Goal: Information Seeking & Learning: Check status

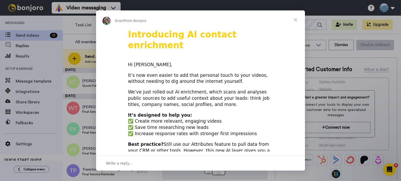
click at [295, 19] on span "Close" at bounding box center [295, 19] width 19 height 19
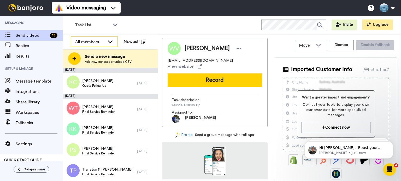
click at [102, 41] on div "All members" at bounding box center [90, 42] width 30 height 6
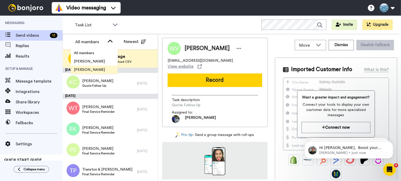
click at [95, 69] on li "[PERSON_NAME]" at bounding box center [94, 70] width 47 height 8
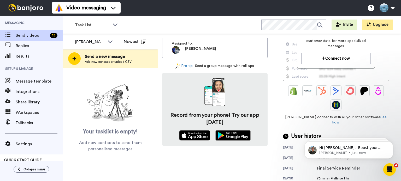
scroll to position [74, 0]
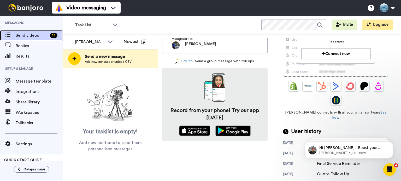
click at [29, 38] on span "Send videos" at bounding box center [32, 35] width 32 height 6
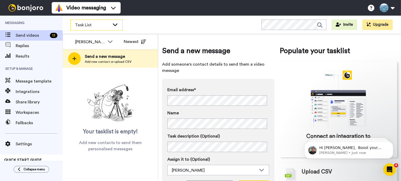
click at [85, 22] on span "Task List" at bounding box center [92, 25] width 35 height 6
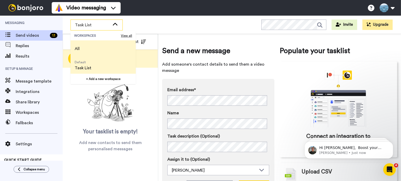
click at [78, 48] on span "All" at bounding box center [77, 49] width 5 height 6
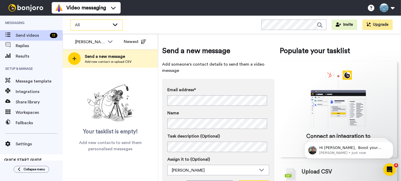
click at [117, 23] on icon at bounding box center [115, 24] width 6 height 5
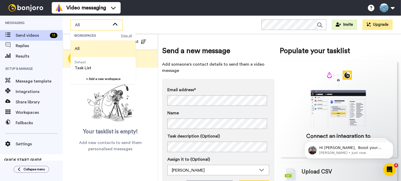
click at [129, 34] on span "View all" at bounding box center [126, 36] width 11 height 4
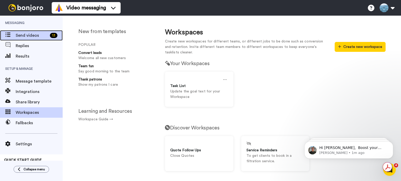
click at [27, 38] on span "Send videos" at bounding box center [32, 35] width 32 height 6
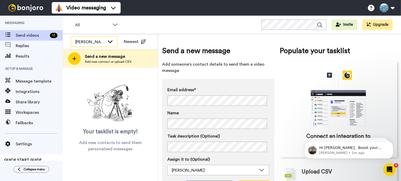
click at [109, 43] on icon at bounding box center [110, 41] width 6 height 5
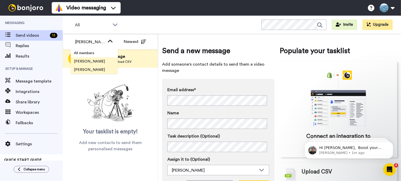
click at [105, 61] on li "[PERSON_NAME]" at bounding box center [94, 61] width 47 height 8
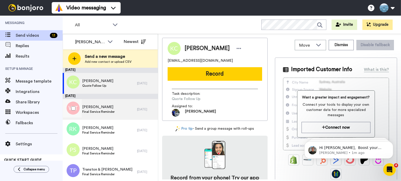
click at [124, 112] on div "Will Tickner Final Service Reminder" at bounding box center [100, 109] width 74 height 21
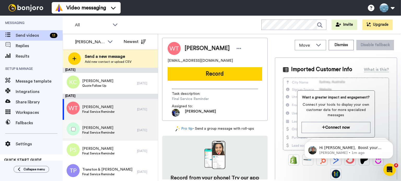
click at [122, 125] on div "Rebecca Koenen Final Service Reminder" at bounding box center [100, 130] width 74 height 21
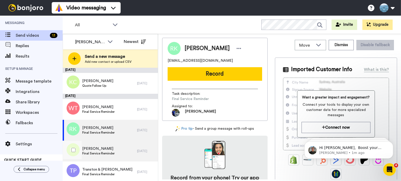
click at [125, 147] on div "Peter Shuttleworth Final Service Reminder" at bounding box center [100, 151] width 74 height 21
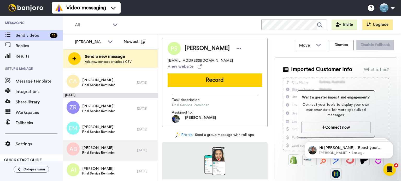
scroll to position [131, 0]
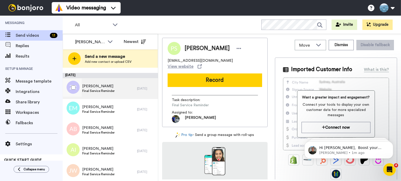
click at [112, 93] on span "Final Service Reminder" at bounding box center [98, 91] width 32 height 4
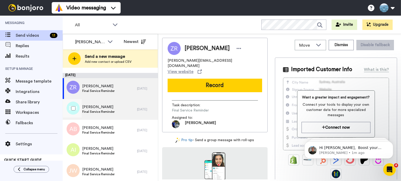
click at [113, 101] on div "Emryn MacLachlan Final Service Reminder" at bounding box center [100, 109] width 74 height 21
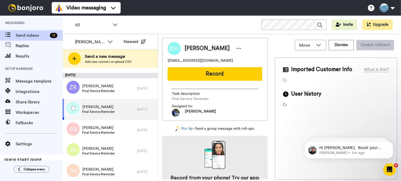
click at [113, 115] on div "Emryn MacLachlan Final Service Reminder" at bounding box center [100, 109] width 74 height 21
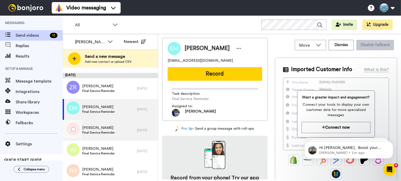
click at [116, 135] on div "Amber Barn Final Service Reminder" at bounding box center [100, 130] width 74 height 21
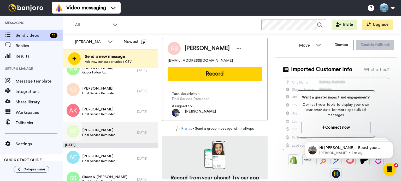
scroll to position [261, 0]
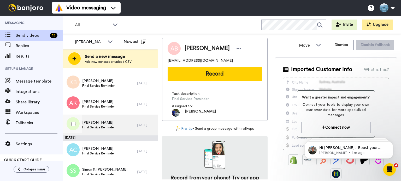
click at [116, 129] on div "Robyn Beverley Final Service Reminder" at bounding box center [100, 125] width 74 height 21
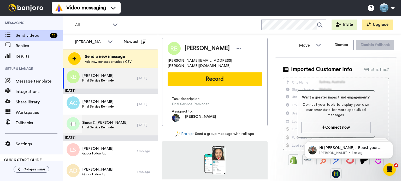
scroll to position [435, 0]
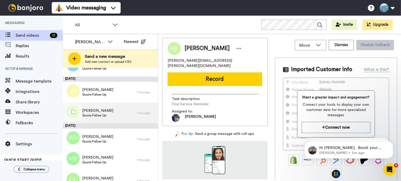
click at [117, 110] on div "Lance Weatherburn Quote Follow Up" at bounding box center [100, 113] width 74 height 21
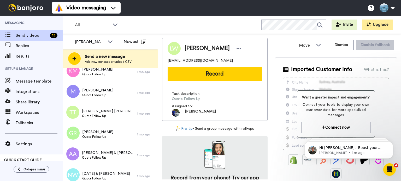
scroll to position [609, 0]
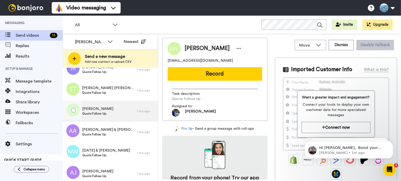
click at [116, 110] on div "Greg Ross Quote Follow Up" at bounding box center [100, 111] width 74 height 21
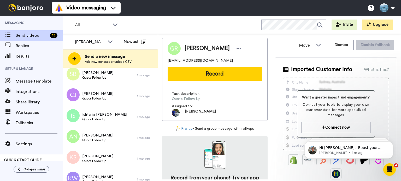
scroll to position [827, 0]
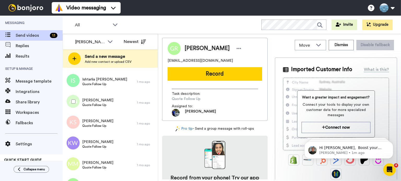
click at [116, 110] on div "Ally Nitschke Quote Follow Up" at bounding box center [100, 102] width 74 height 21
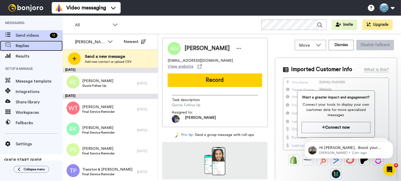
click at [31, 46] on span "Replies" at bounding box center [39, 46] width 47 height 6
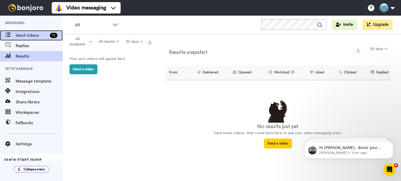
click at [25, 36] on span "Send videos" at bounding box center [32, 35] width 32 height 6
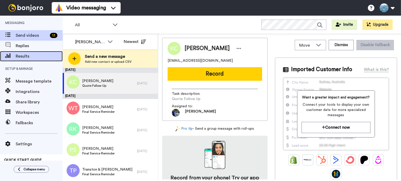
click at [29, 56] on span "Results" at bounding box center [39, 56] width 47 height 6
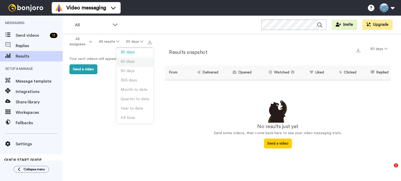
click at [132, 61] on span "60 days" at bounding box center [128, 62] width 14 height 4
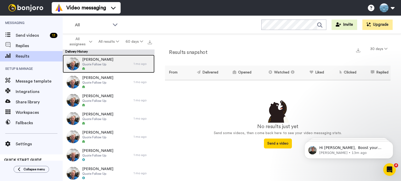
click at [129, 64] on div "Shane Tuer Quote Follow Up" at bounding box center [98, 64] width 71 height 18
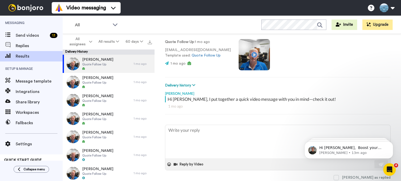
scroll to position [48, 0]
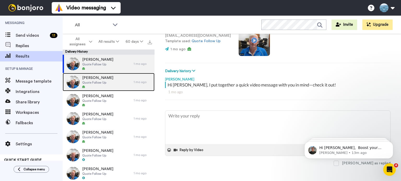
click at [93, 77] on span "John Le Noury" at bounding box center [97, 77] width 31 height 5
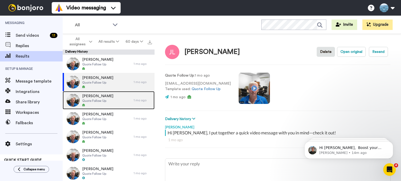
click at [100, 95] on span "Lisa Joseph" at bounding box center [97, 96] width 31 height 5
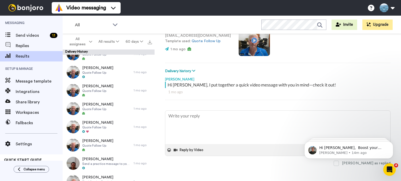
scroll to position [400, 0]
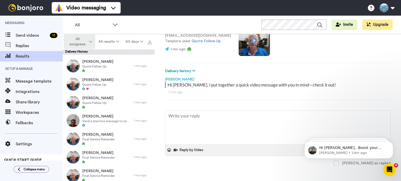
click at [89, 44] on button "All assignees" at bounding box center [80, 41] width 32 height 15
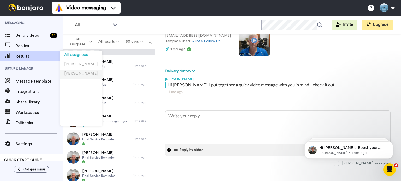
click at [84, 72] on li "[PERSON_NAME]" at bounding box center [81, 74] width 42 height 9
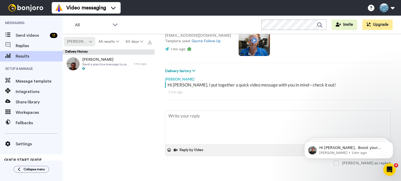
click at [81, 45] on button "[PERSON_NAME]" at bounding box center [80, 41] width 32 height 9
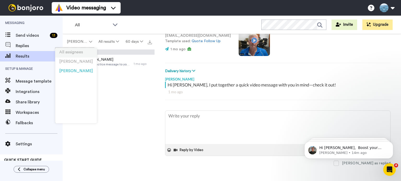
click at [80, 53] on span "All assignees" at bounding box center [71, 52] width 24 height 4
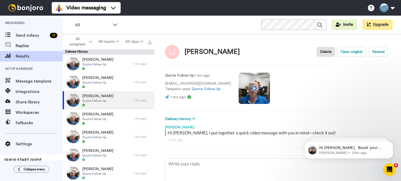
scroll to position [48, 0]
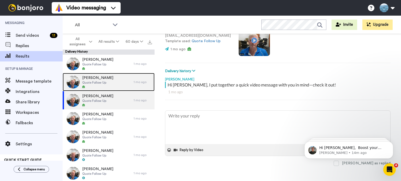
click at [110, 82] on div "John Le Noury Quote Follow Up" at bounding box center [98, 82] width 71 height 18
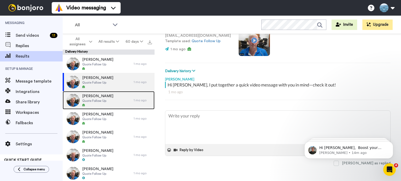
click at [114, 98] on div "Lisa Joseph Quote Follow Up" at bounding box center [98, 100] width 71 height 18
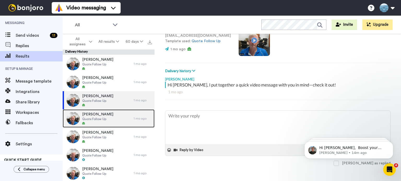
click at [115, 119] on div "Sara Stephenson Quote Follow Up" at bounding box center [98, 119] width 71 height 18
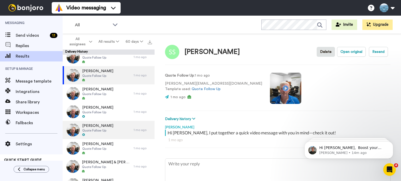
scroll to position [87, 0]
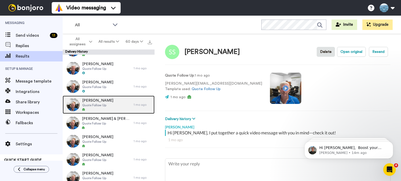
click at [112, 111] on div "Suzanne Hankins Quote Follow Up" at bounding box center [98, 105] width 71 height 18
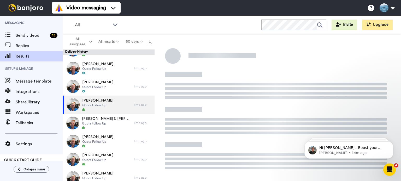
type textarea "x"
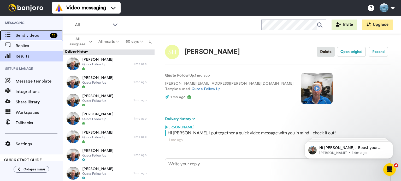
click at [24, 35] on span "Send videos" at bounding box center [32, 35] width 32 height 6
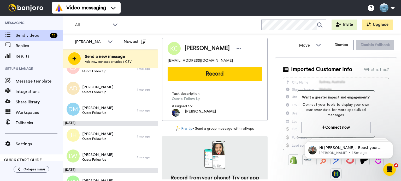
scroll to position [392, 0]
